Goal: Task Accomplishment & Management: Manage account settings

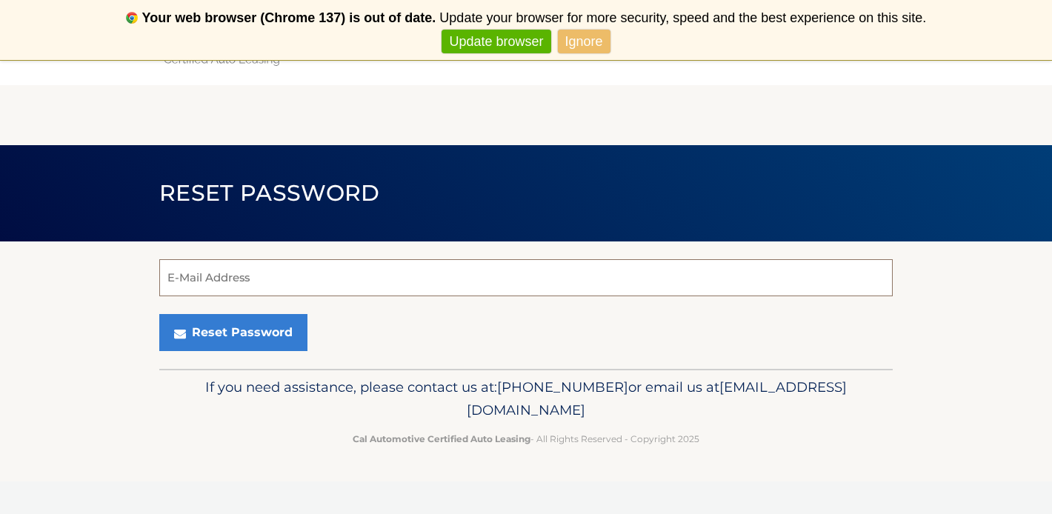
click at [305, 273] on input "E-Mail Address" at bounding box center [525, 277] width 733 height 37
type input "[EMAIL_ADDRESS][DOMAIN_NAME]"
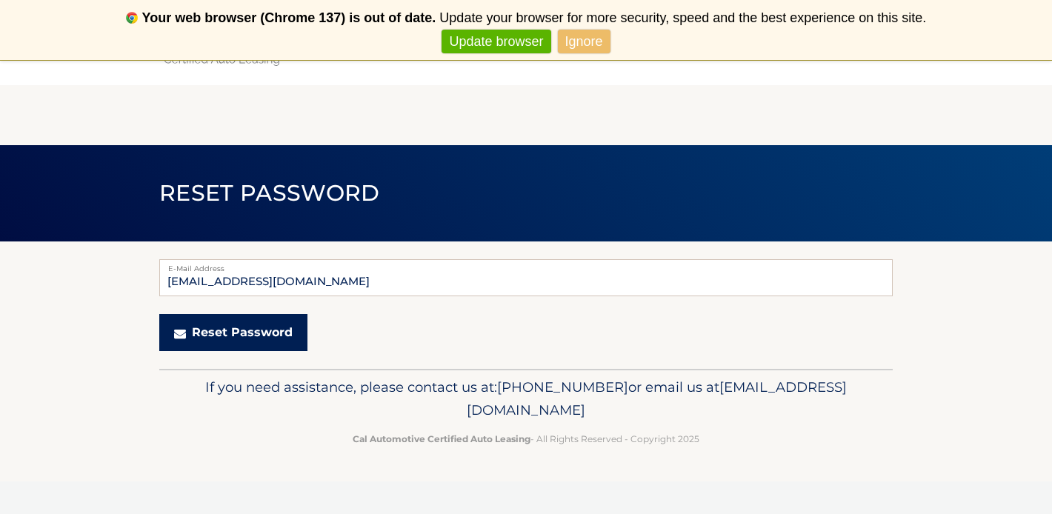
click at [245, 331] on button "Reset Password" at bounding box center [233, 332] width 148 height 37
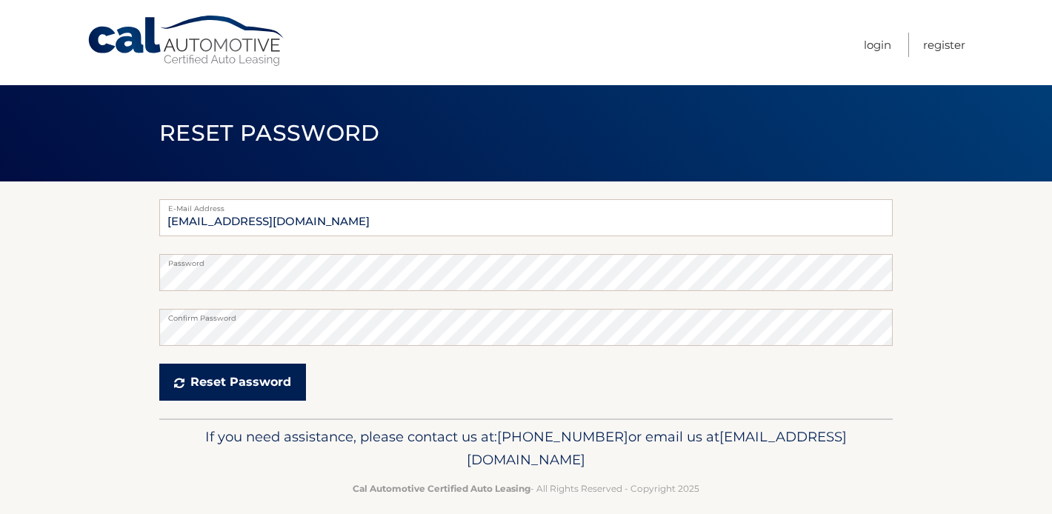
click at [207, 390] on button "Reset Password" at bounding box center [232, 382] width 147 height 37
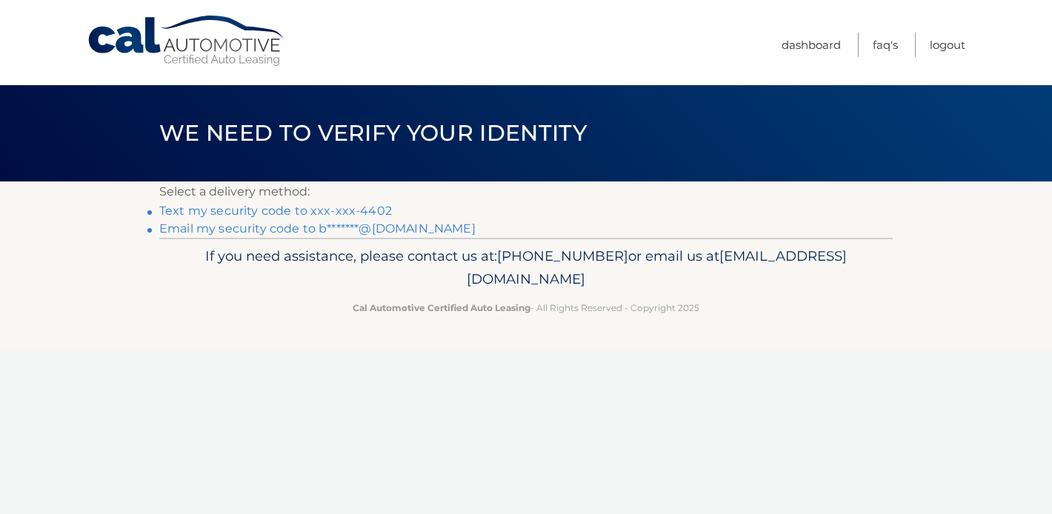
click at [348, 210] on link "Text my security code to xxx-xxx-4402" at bounding box center [275, 211] width 233 height 14
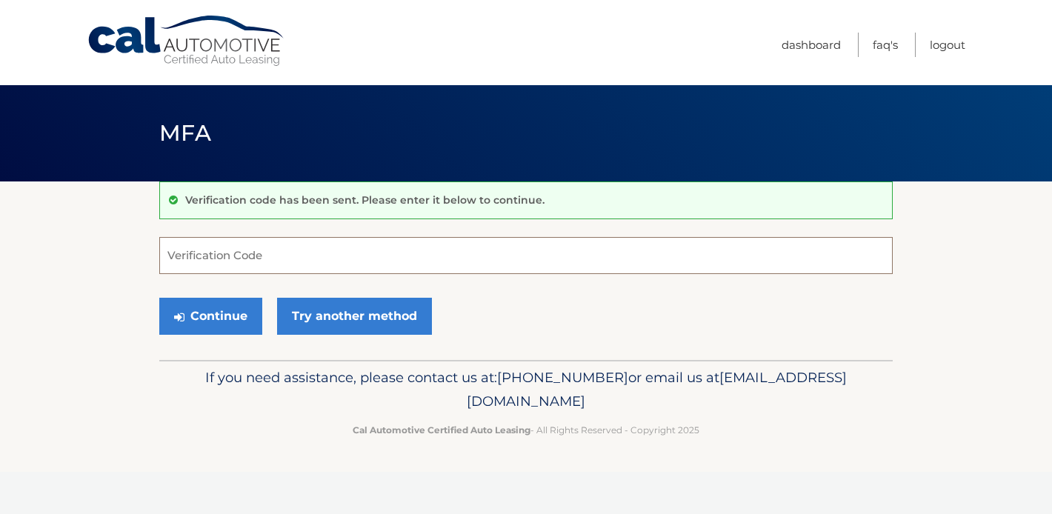
click at [159, 237] on input "Verification Code" at bounding box center [525, 255] width 733 height 37
type input "455717"
click at [159, 298] on button "Continue" at bounding box center [210, 316] width 103 height 37
